Goal: Information Seeking & Learning: Learn about a topic

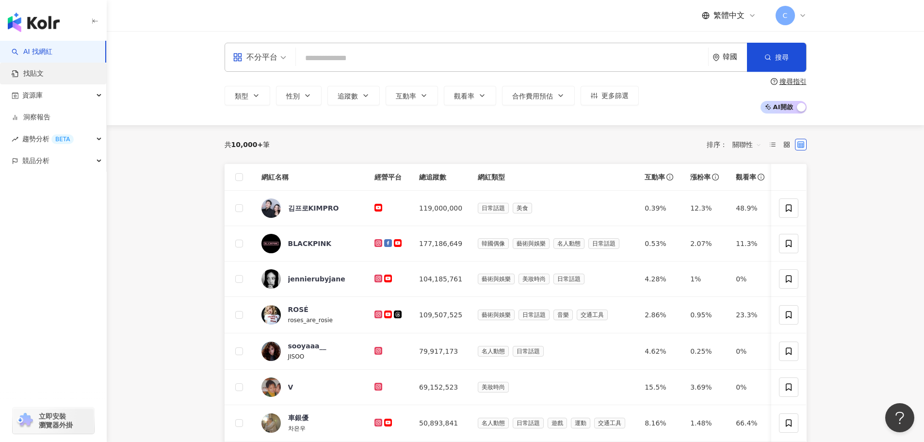
click at [44, 73] on link "找貼文" at bounding box center [28, 74] width 32 height 10
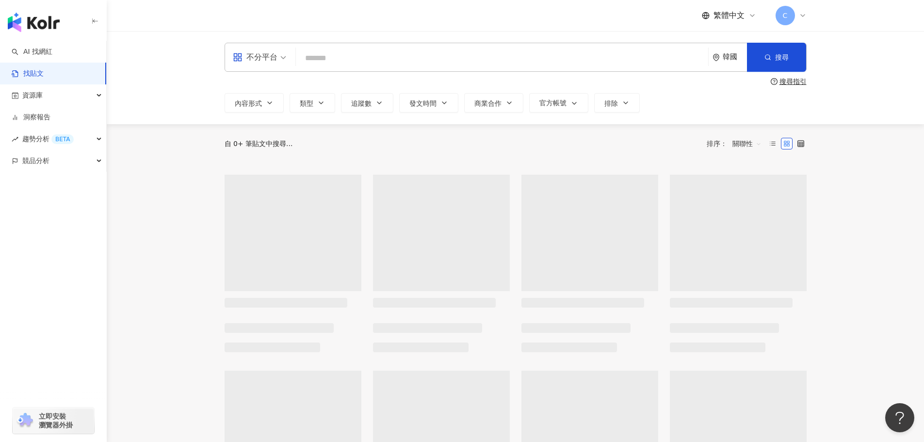
click at [719, 58] on icon "environment" at bounding box center [715, 57] width 7 height 7
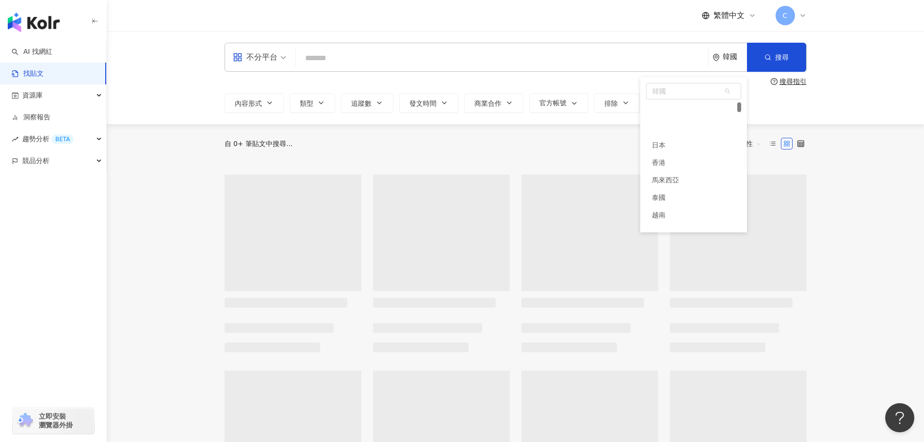
scroll to position [36, 0]
drag, startPoint x: 708, startPoint y: 108, endPoint x: 701, endPoint y: 107, distance: 7.3
click at [708, 108] on div "日本" at bounding box center [693, 108] width 95 height 17
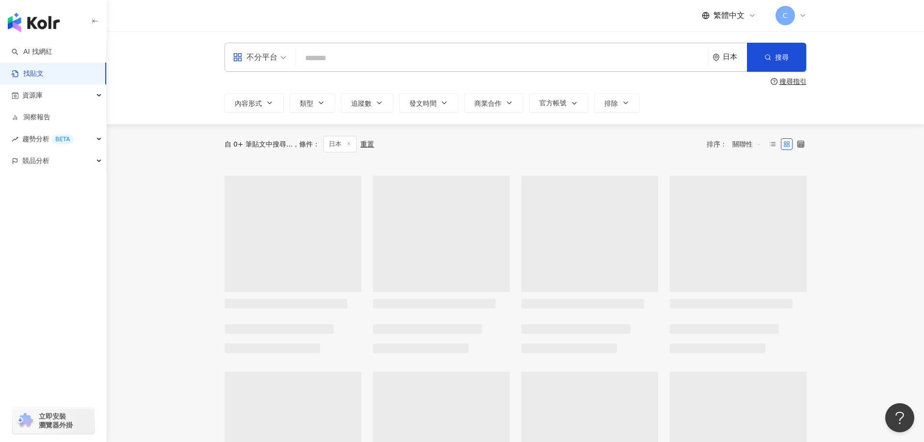
click at [501, 67] on input "search" at bounding box center [502, 58] width 404 height 21
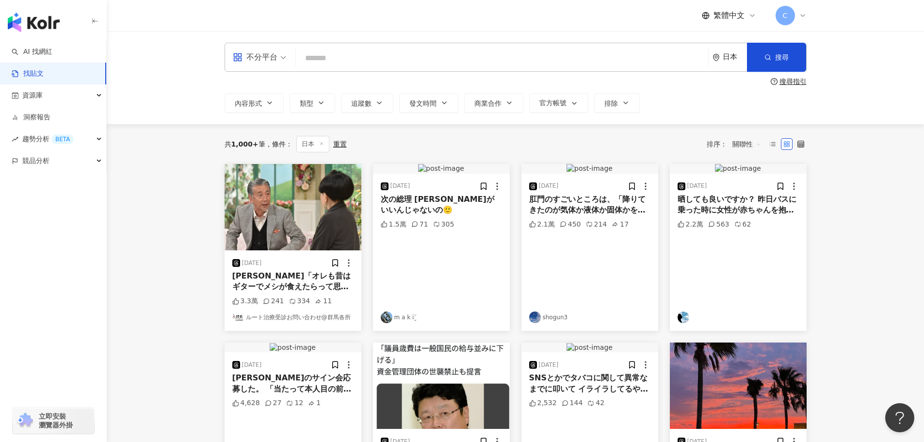
click at [501, 67] on input "search" at bounding box center [502, 58] width 404 height 21
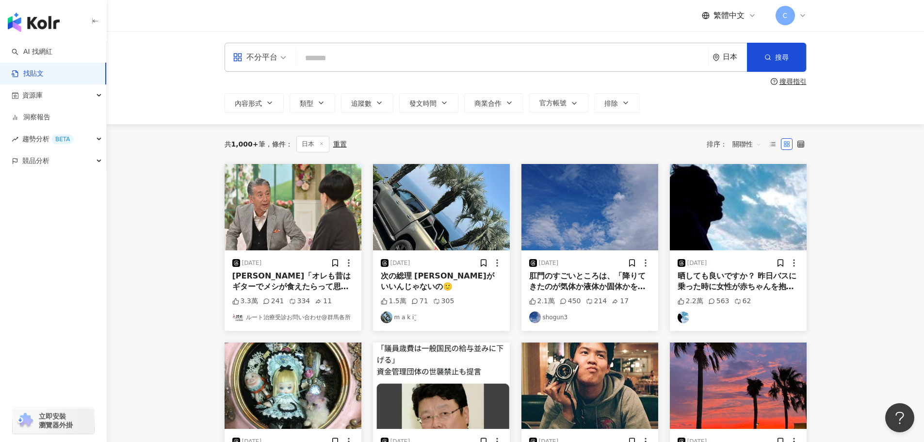
paste input "**********"
click at [780, 60] on span "搜尋" at bounding box center [782, 57] width 14 height 8
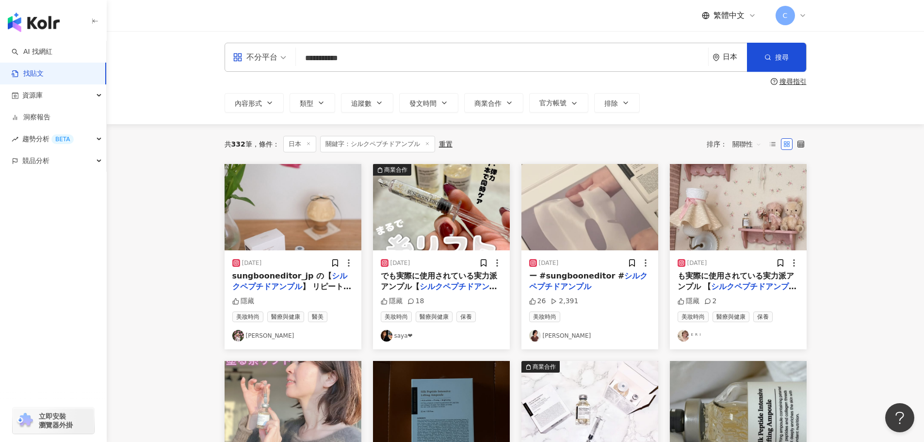
drag, startPoint x: 98, startPoint y: 325, endPoint x: 103, endPoint y: 325, distance: 5.3
click at [102, 325] on div "AI 找網紅 找貼文 資源庫 洞察報告 趨勢分析 BETA 競品分析 立即安裝 瀏覽器外掛" at bounding box center [53, 241] width 107 height 401
click at [262, 107] on button "內容形式" at bounding box center [254, 102] width 59 height 19
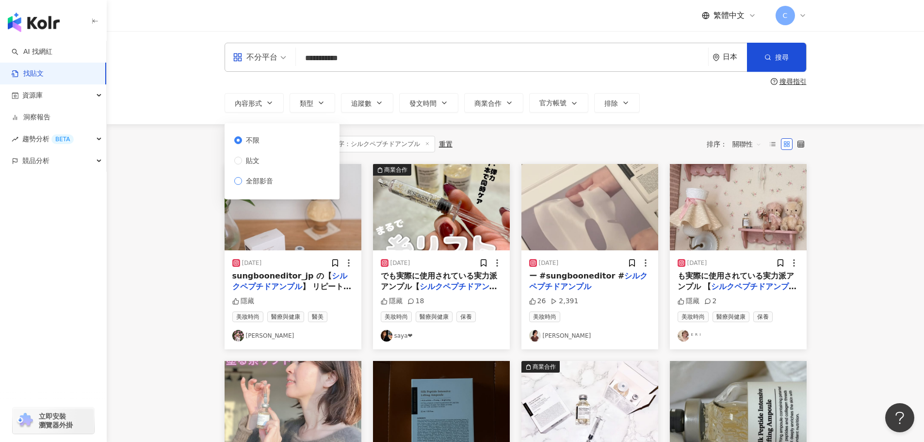
click at [254, 180] on span "全部影音" at bounding box center [259, 181] width 35 height 11
click at [198, 200] on main "**********" at bounding box center [515, 433] width 817 height 804
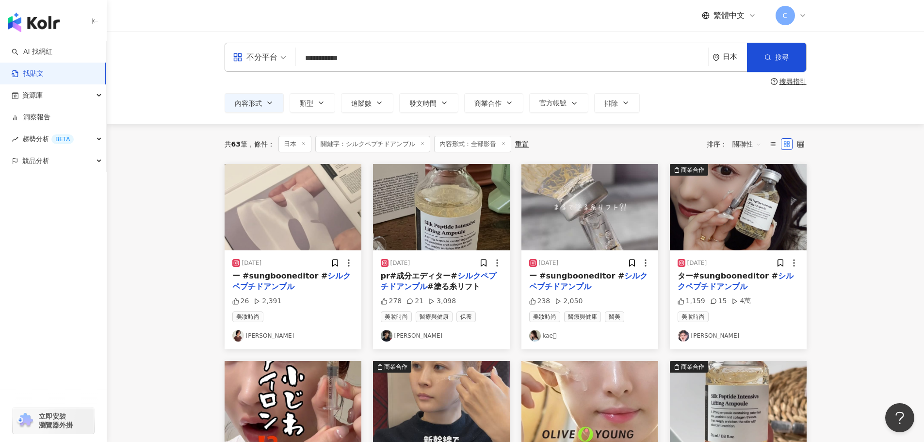
click at [737, 145] on span "關聯性" at bounding box center [746, 144] width 29 height 16
click at [745, 182] on div "互動數" at bounding box center [748, 180] width 27 height 11
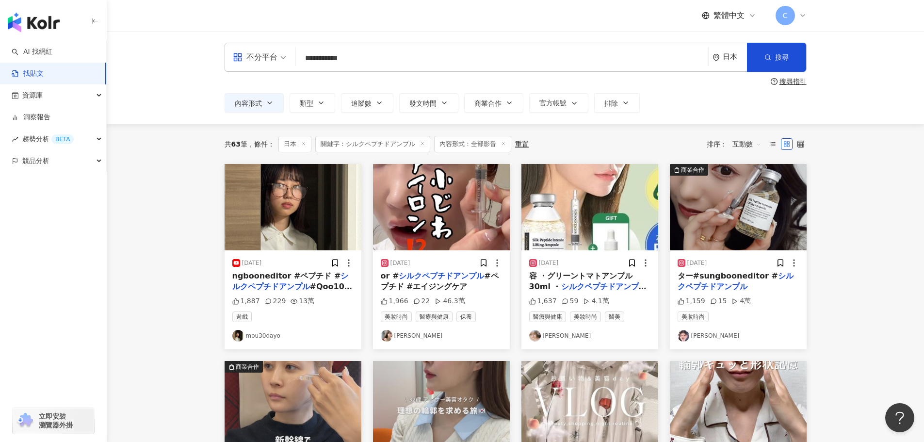
click at [322, 223] on img "button" at bounding box center [293, 207] width 137 height 86
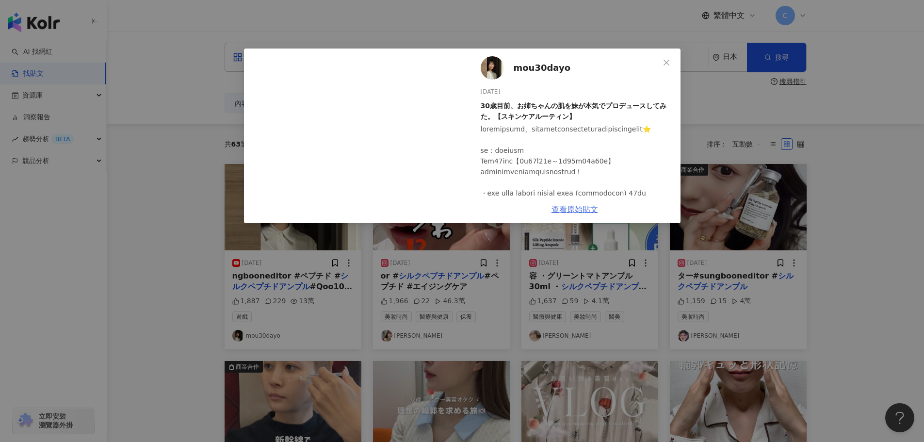
click at [573, 206] on link "查看原始貼文" at bounding box center [574, 209] width 47 height 9
click at [788, 146] on div "mou30dayo [DATE] 30歳目前、お姉ちゃんの肌を妹が本気でプロデュースしてみた。【スキンケアルーティン】 1,887 229 13萬 查看原始貼文" at bounding box center [462, 221] width 924 height 442
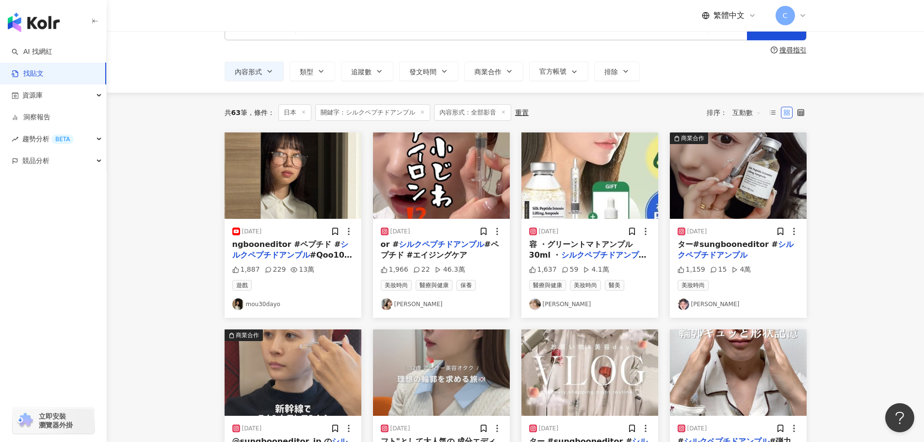
scroll to position [48, 0]
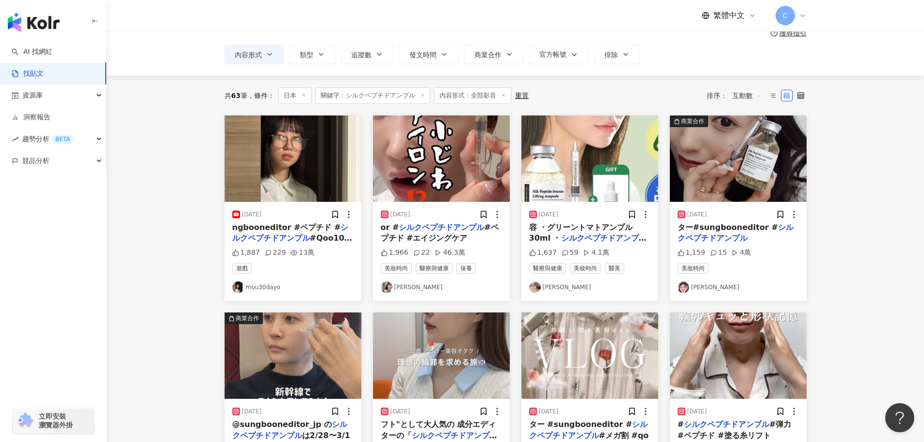
click at [446, 159] on img "button" at bounding box center [441, 158] width 137 height 86
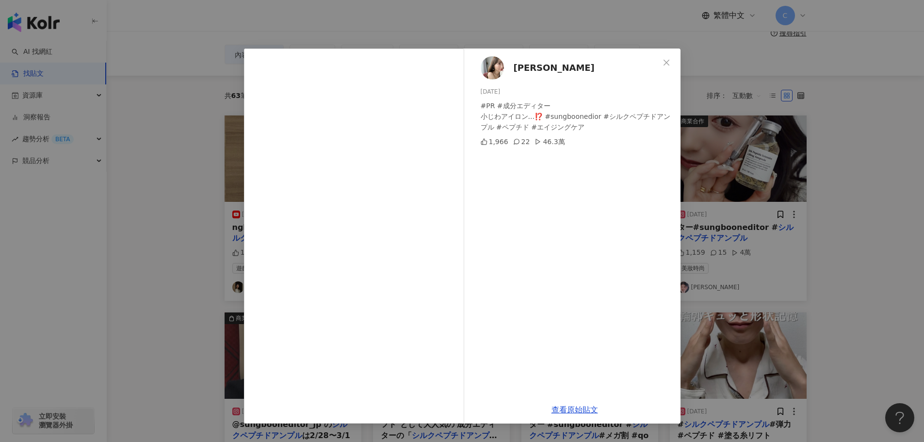
click at [565, 215] on div "[PERSON_NAME] [DATE] #PR #成分エディター 小じわアイロン...⁉️ #sungboonedior #シルクペプチドアンプル #ペプチ…" at bounding box center [574, 221] width 211 height 347
click at [565, 411] on link "查看原始貼文" at bounding box center [574, 409] width 47 height 9
click at [777, 164] on div "[PERSON_NAME] [DATE] #PR #成分エディター 小じわアイロン...⁉️ #sungboonedior #シルクペプチドアンプル #ペプチ…" at bounding box center [462, 221] width 924 height 442
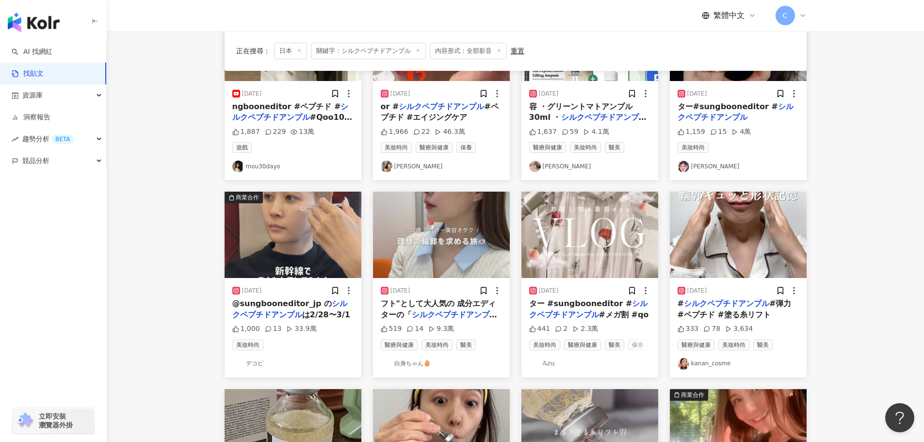
scroll to position [194, 0]
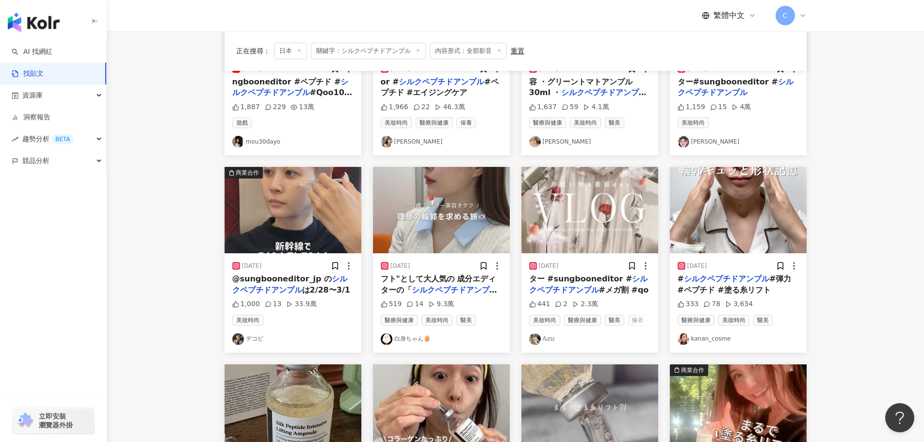
click at [236, 231] on img "button" at bounding box center [293, 210] width 137 height 86
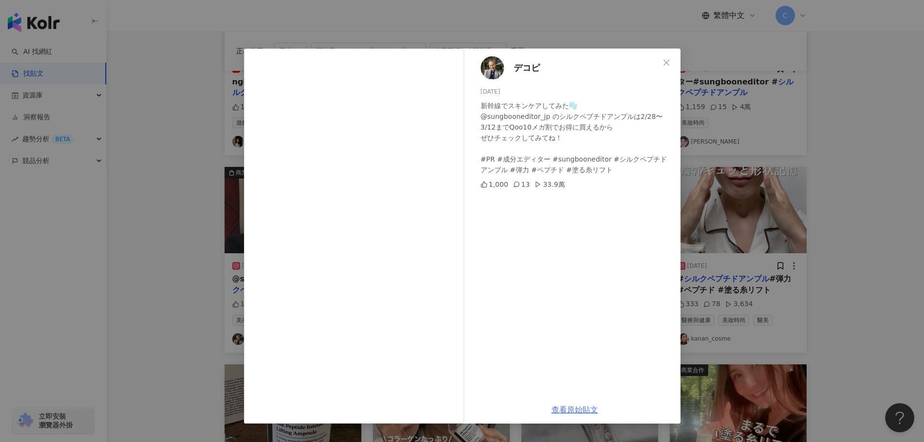
click at [570, 410] on link "查看原始貼文" at bounding box center [574, 409] width 47 height 9
click at [847, 170] on div "デコピ [DATE] 新幹線でスキンケアしてみた🫧 @sungbooneditor_jp のシルクペプチドアンプルは2/28〜3/12までQoo10メガ割…" at bounding box center [462, 221] width 924 height 442
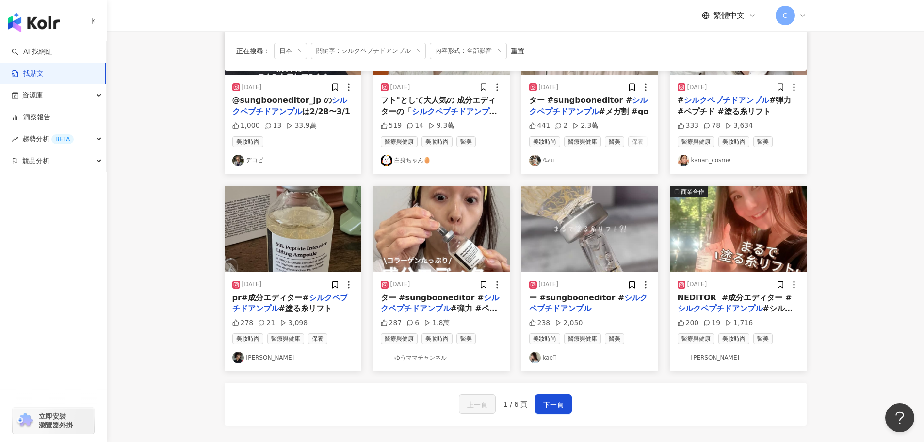
scroll to position [388, 0]
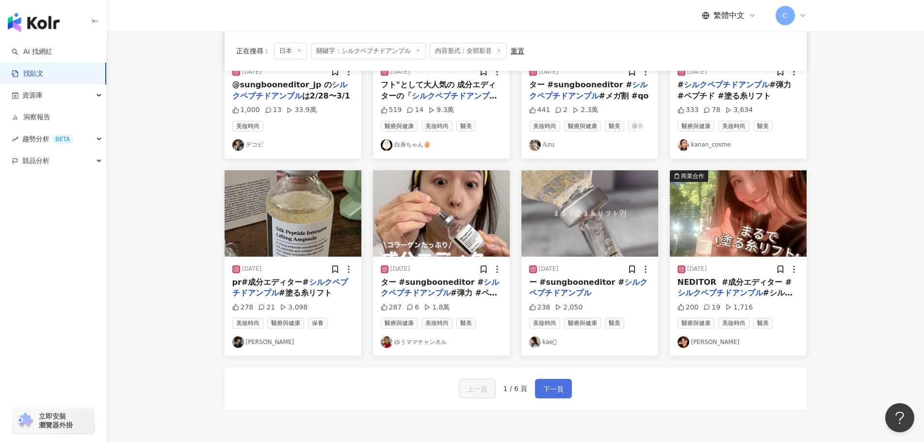
click at [571, 384] on button "下一頁" at bounding box center [553, 388] width 37 height 19
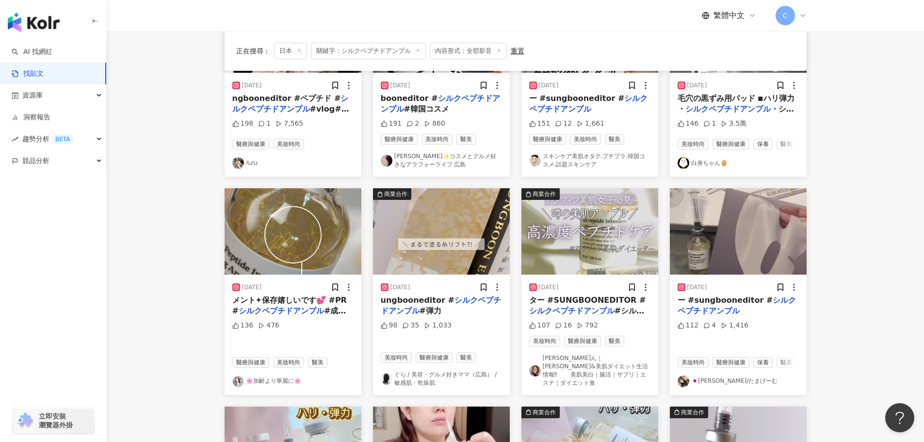
scroll to position [0, 0]
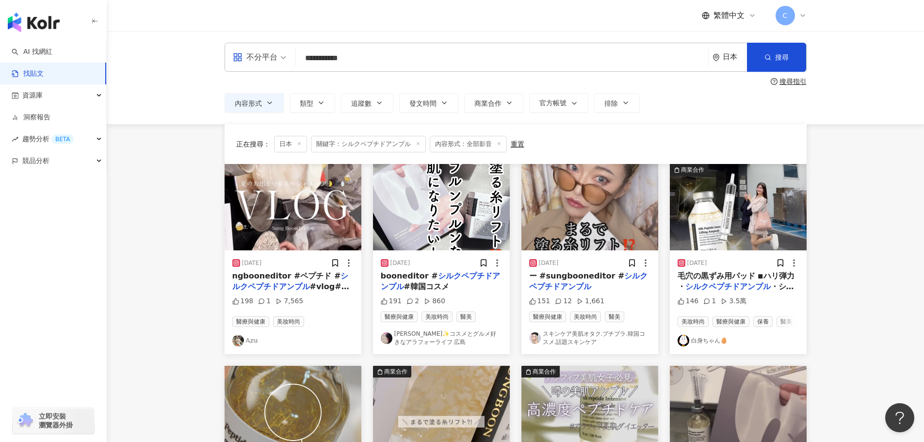
drag, startPoint x: 812, startPoint y: 266, endPoint x: 509, endPoint y: 44, distance: 375.7
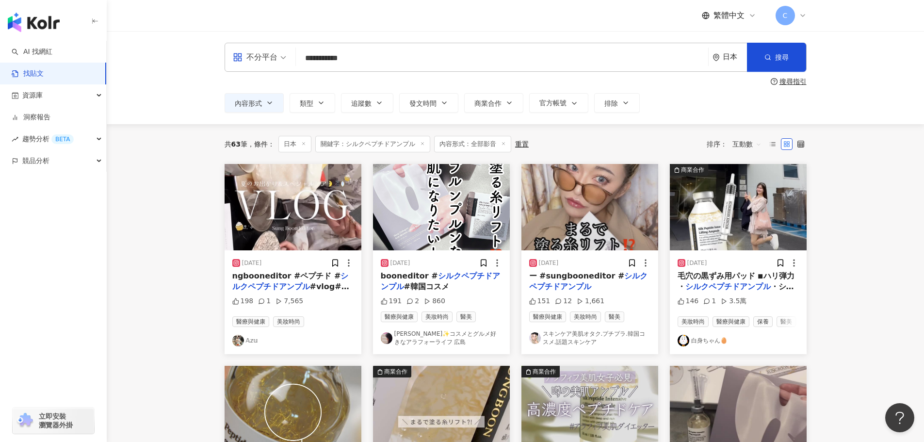
click at [272, 68] on span at bounding box center [259, 57] width 53 height 28
click at [730, 58] on div "日本" at bounding box center [735, 57] width 24 height 8
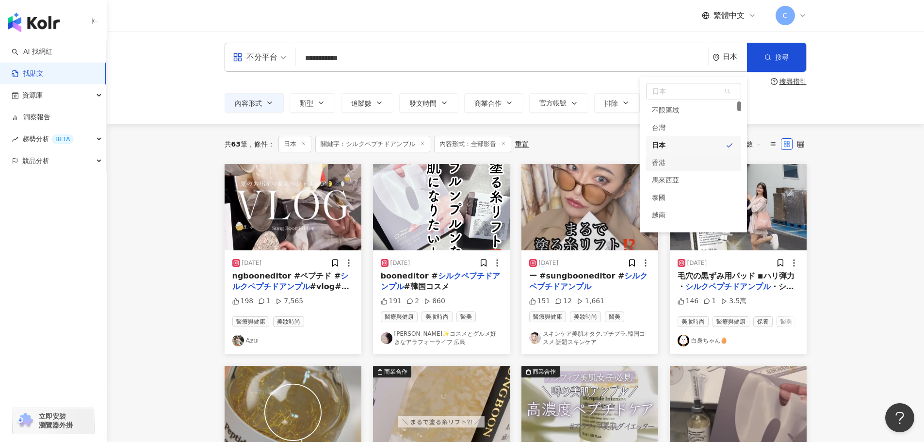
drag, startPoint x: 700, startPoint y: 161, endPoint x: 657, endPoint y: 159, distance: 43.2
click at [700, 161] on div "香港" at bounding box center [693, 162] width 95 height 17
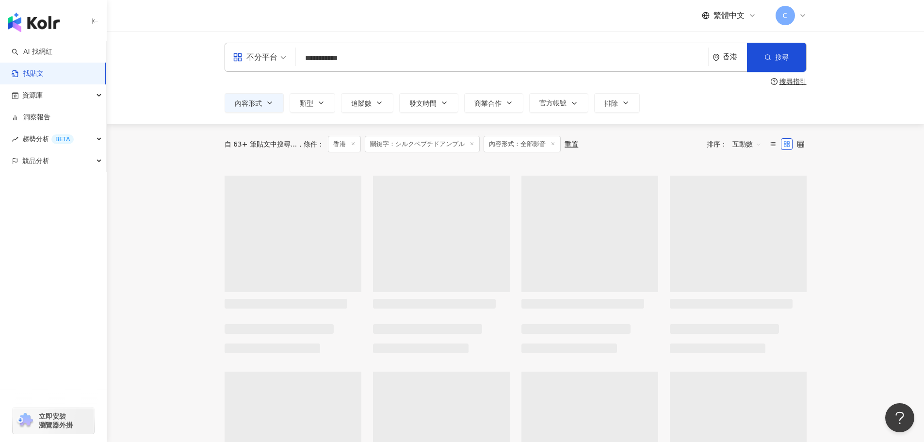
click at [430, 71] on div "**********" at bounding box center [516, 57] width 582 height 29
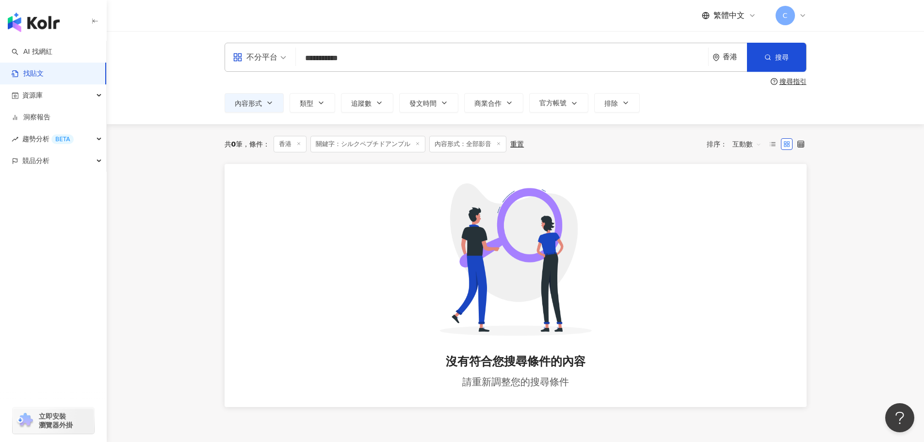
drag, startPoint x: 390, startPoint y: 64, endPoint x: 272, endPoint y: 63, distance: 118.3
click at [272, 63] on div "**********" at bounding box center [516, 57] width 582 height 29
type input "**"
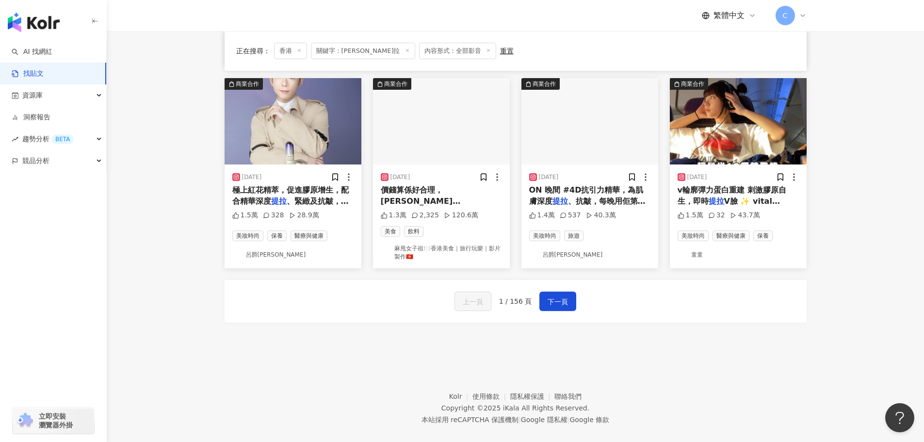
scroll to position [485, 0]
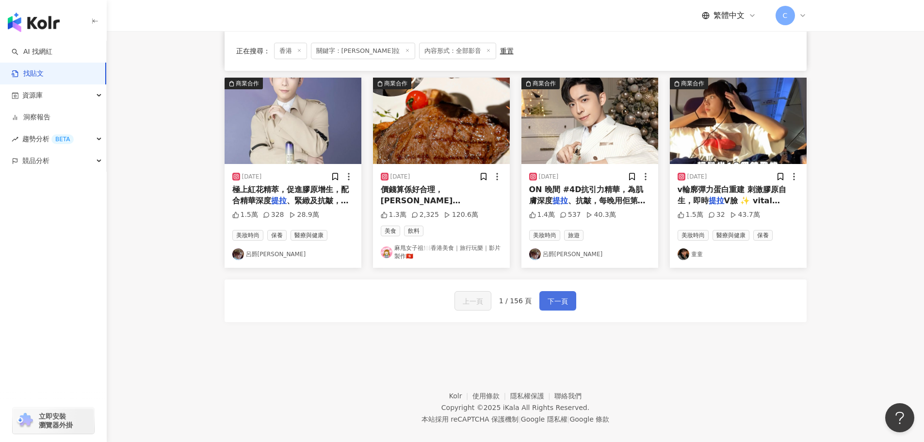
click at [562, 306] on span "下一頁" at bounding box center [558, 301] width 20 height 12
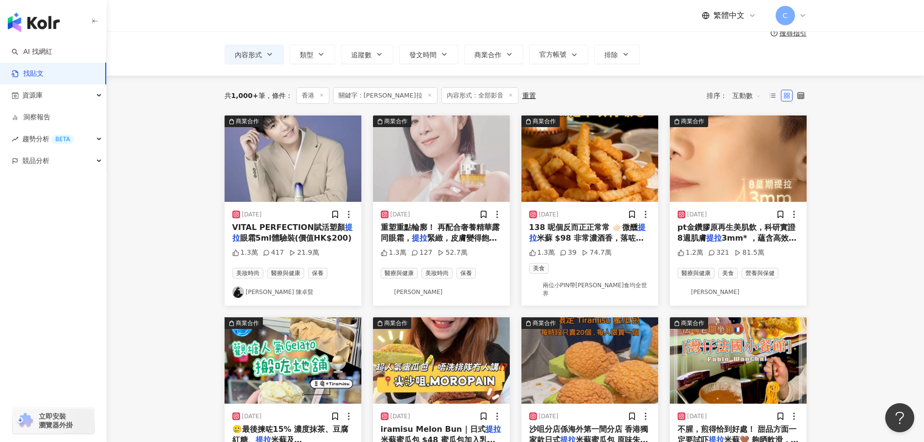
scroll to position [0, 0]
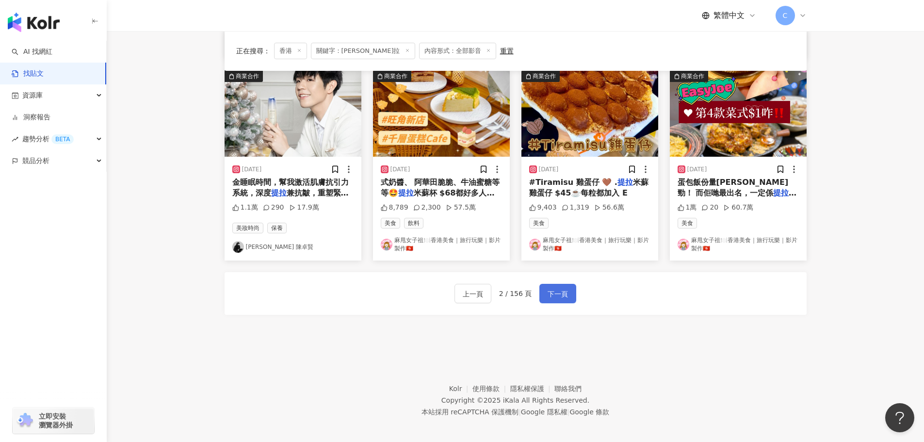
click at [550, 295] on span "下一頁" at bounding box center [558, 294] width 20 height 12
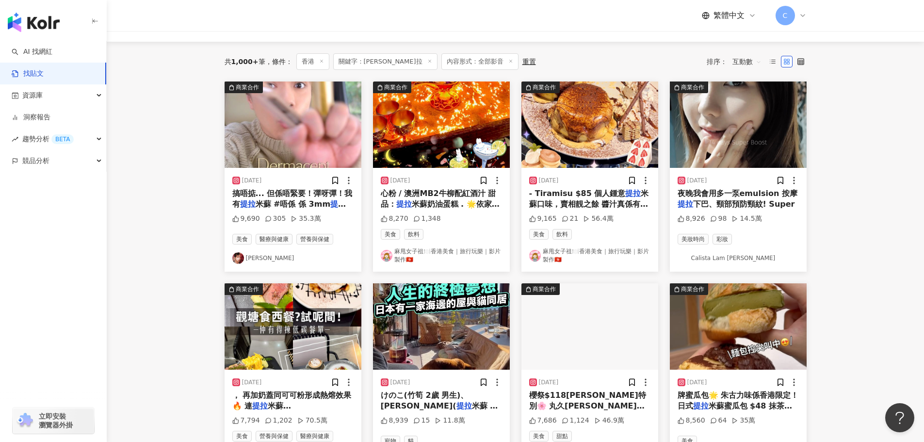
scroll to position [61, 0]
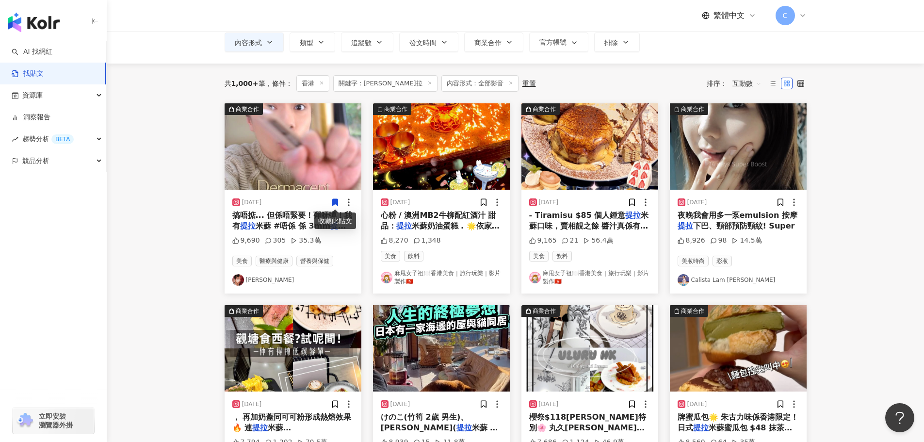
click at [865, 161] on main "不分平台 ** 香港 搜尋 搜尋指引 內容形式 類型 追蹤數 發文時間 商業合作 官方帳號 排除 不限 貼文 全部影音 共 1,000+ 筆 條件 ： 香港 …" at bounding box center [515, 370] width 817 height 800
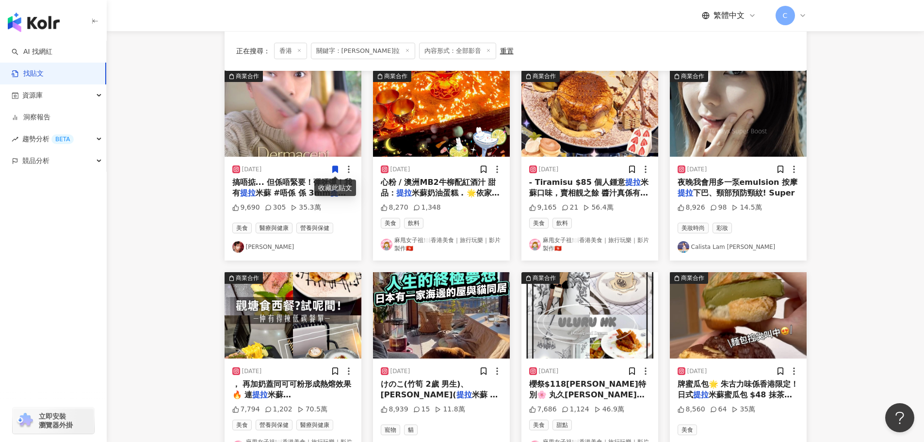
scroll to position [0, 0]
